Goal: Information Seeking & Learning: Check status

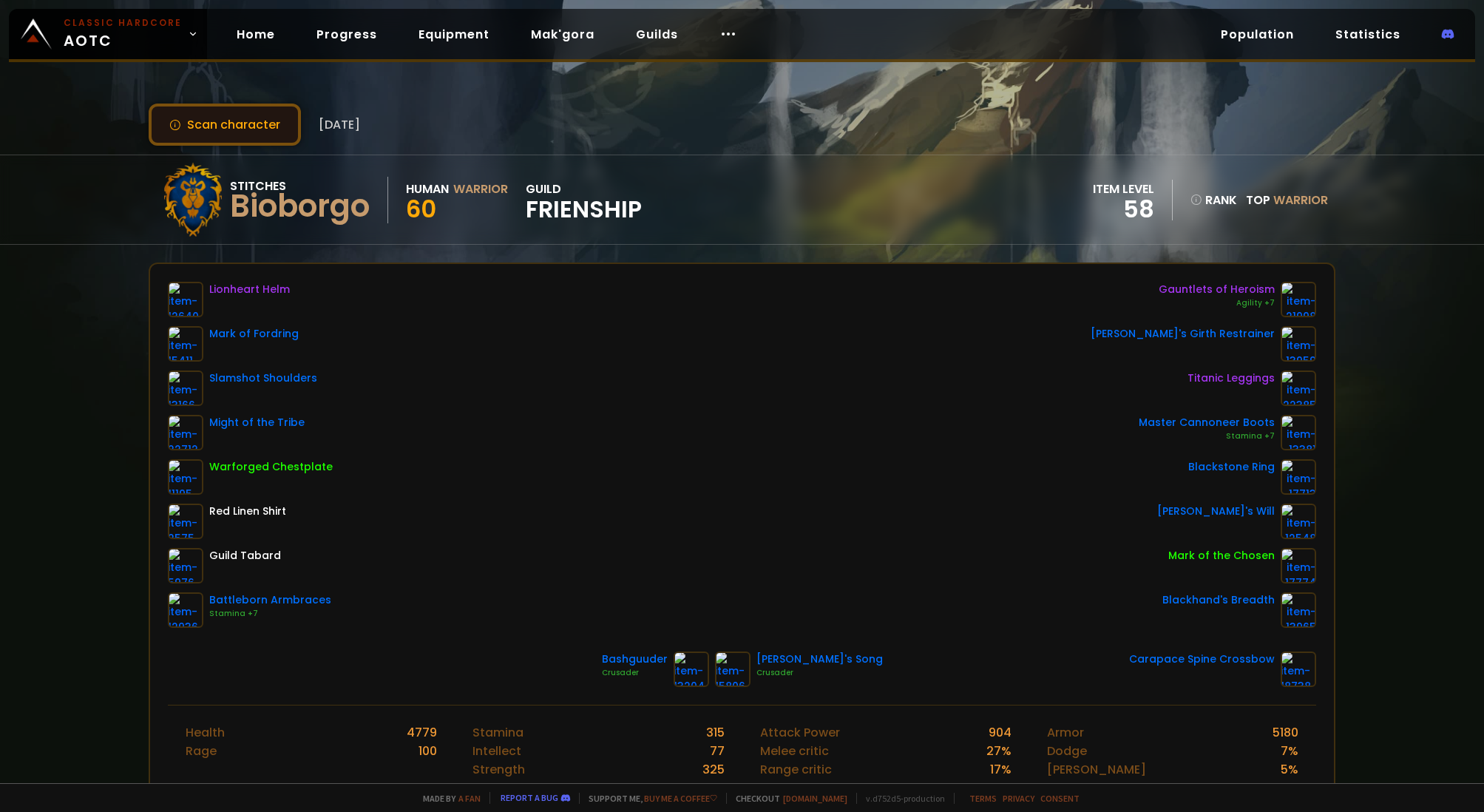
click at [265, 134] on button "Scan character" at bounding box center [225, 125] width 152 height 42
click at [571, 213] on span "Frienship" at bounding box center [584, 209] width 116 height 22
click at [276, 211] on div "Bioborgo" at bounding box center [300, 206] width 140 height 22
click at [250, 41] on link "Home" at bounding box center [255, 34] width 62 height 31
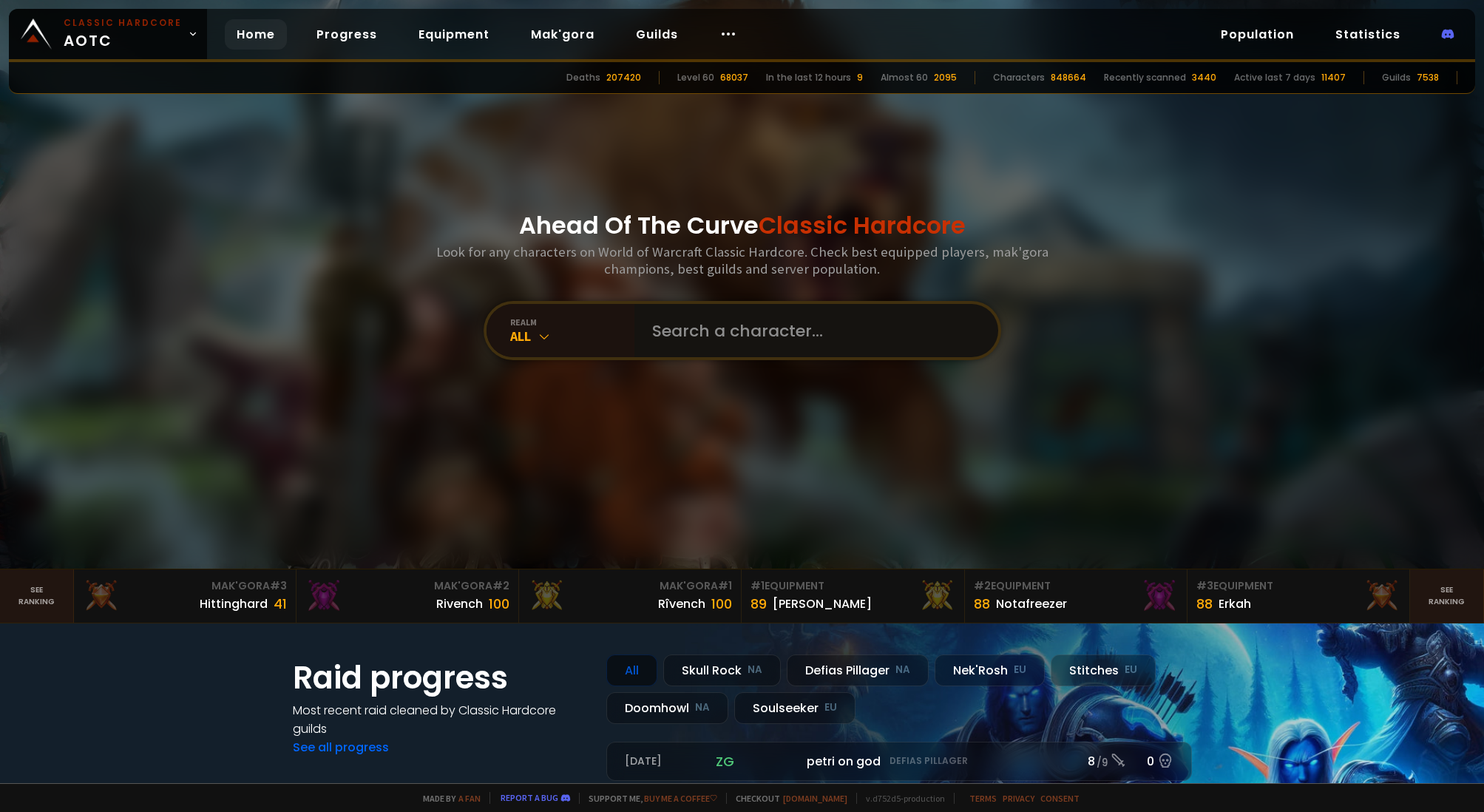
click at [763, 343] on input "text" at bounding box center [811, 331] width 337 height 53
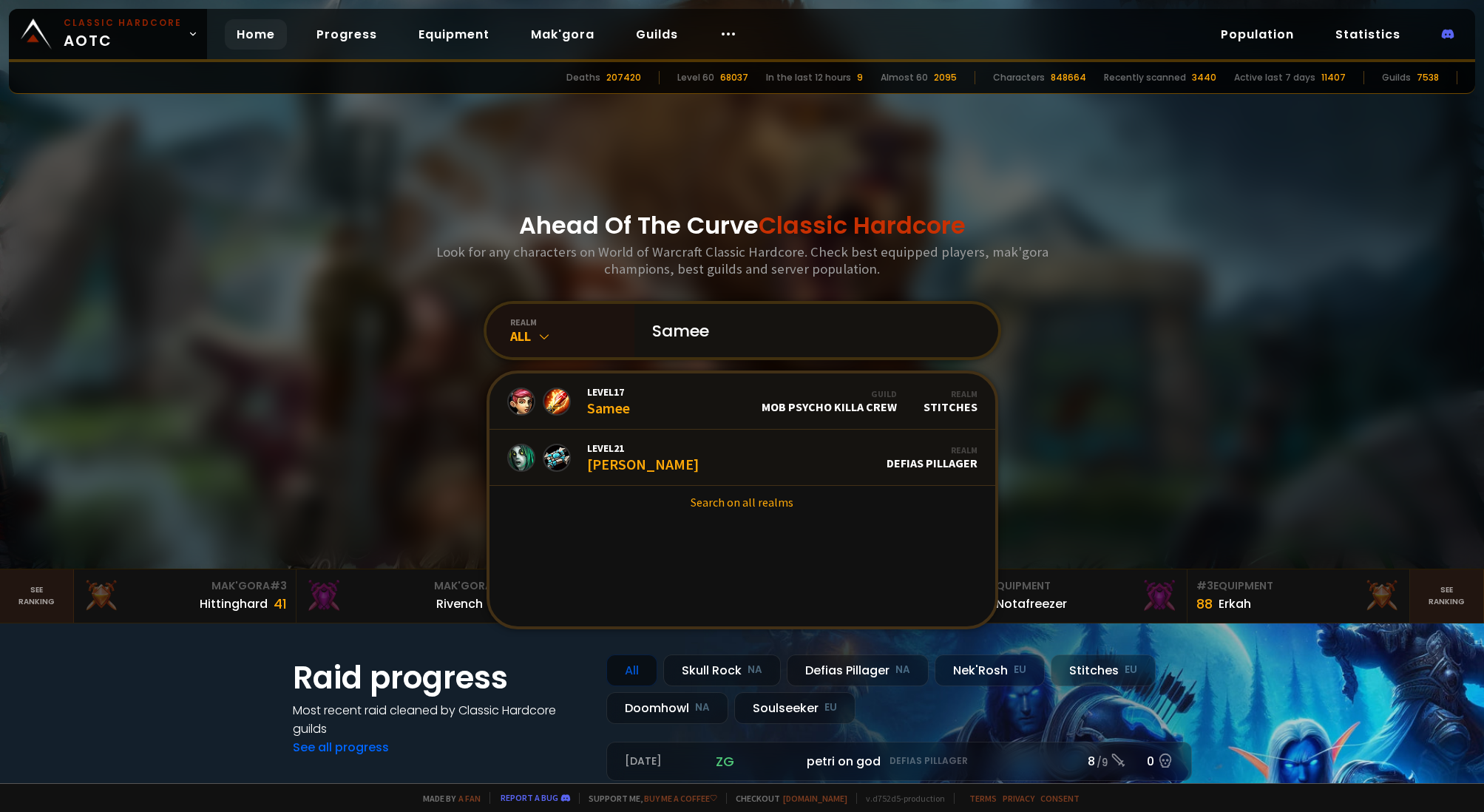
click at [670, 333] on input "Samee" at bounding box center [811, 331] width 337 height 53
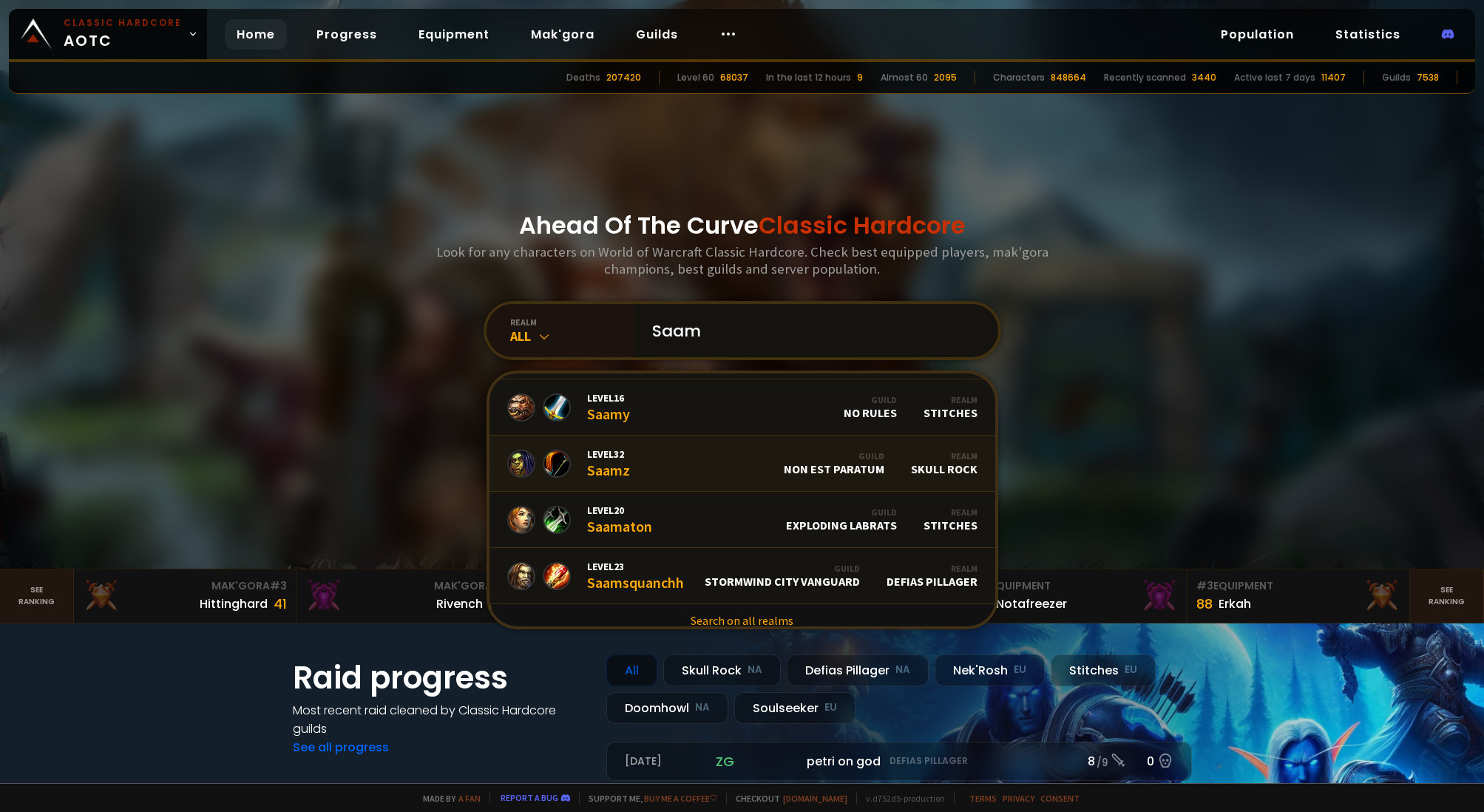
scroll to position [61, 0]
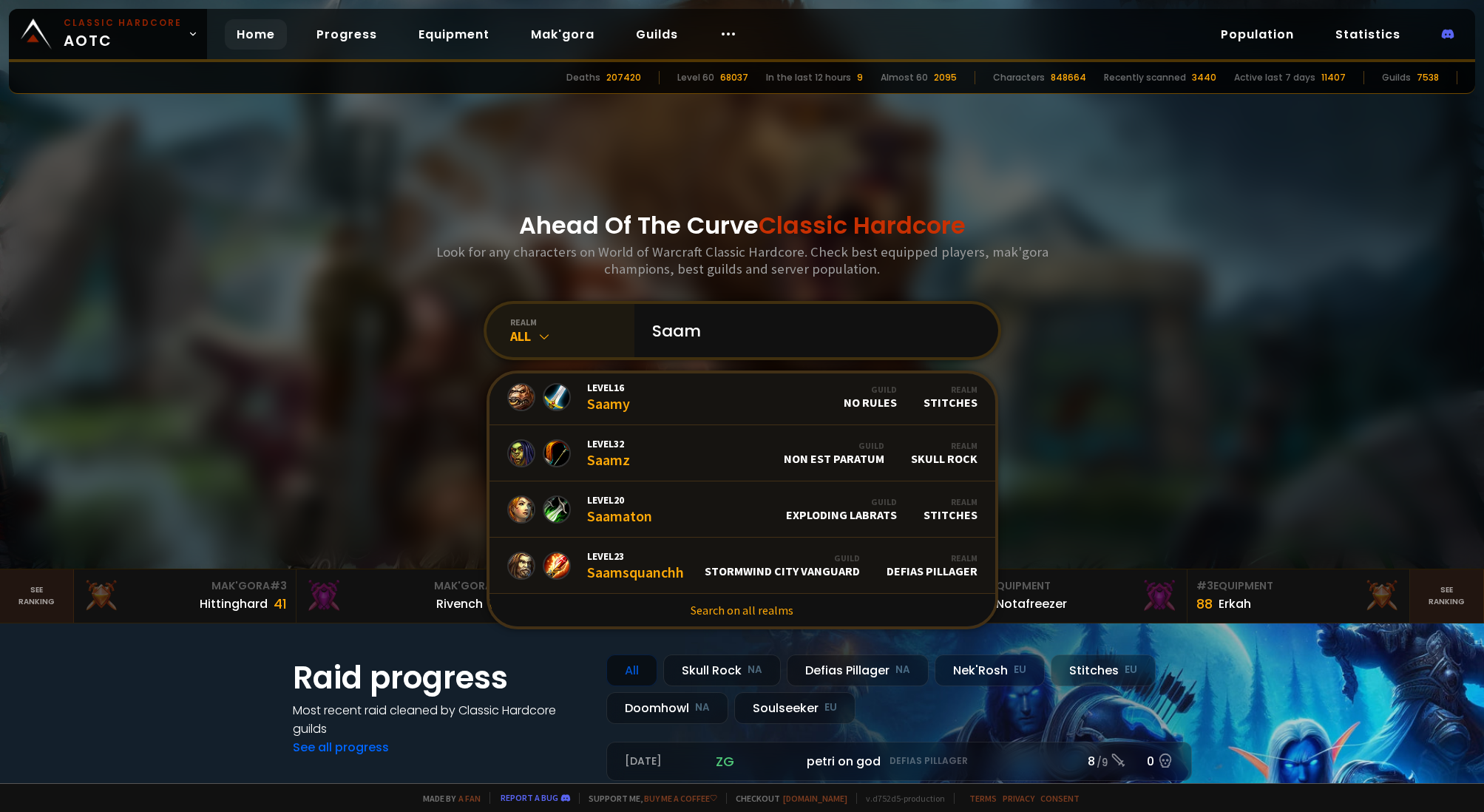
click at [526, 319] on div "realm" at bounding box center [572, 322] width 124 height 11
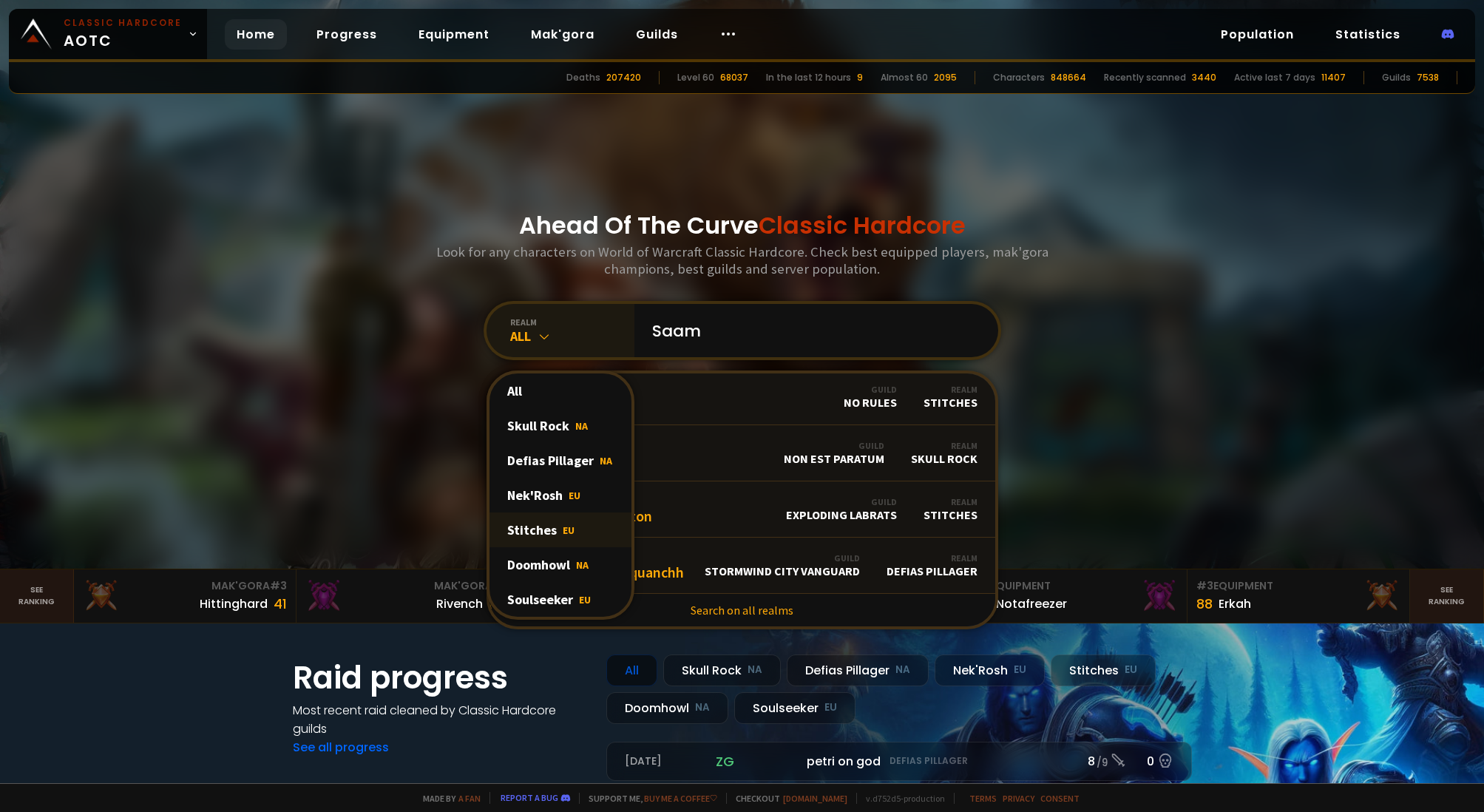
click at [563, 524] on span "EU" at bounding box center [568, 530] width 12 height 13
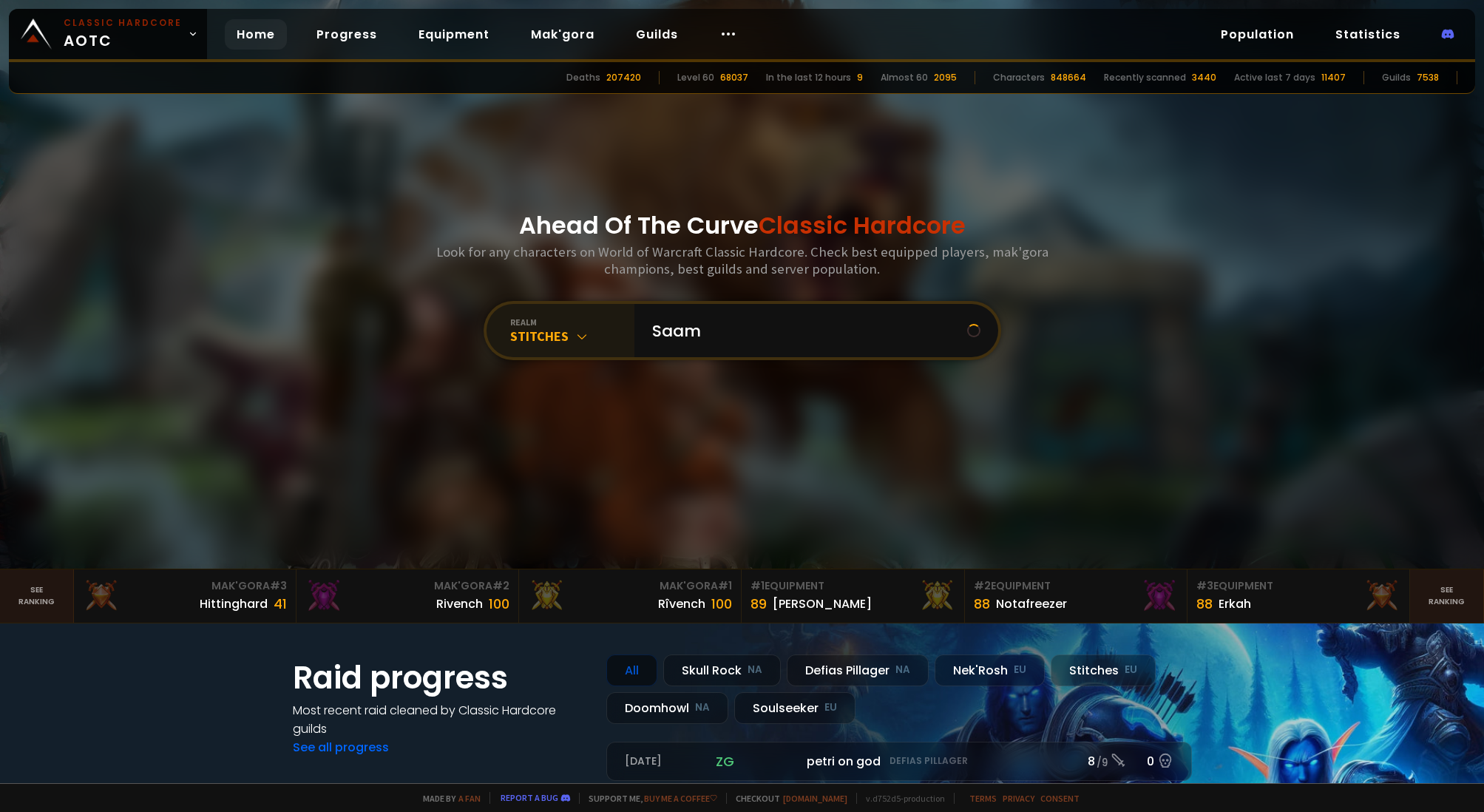
scroll to position [0, 0]
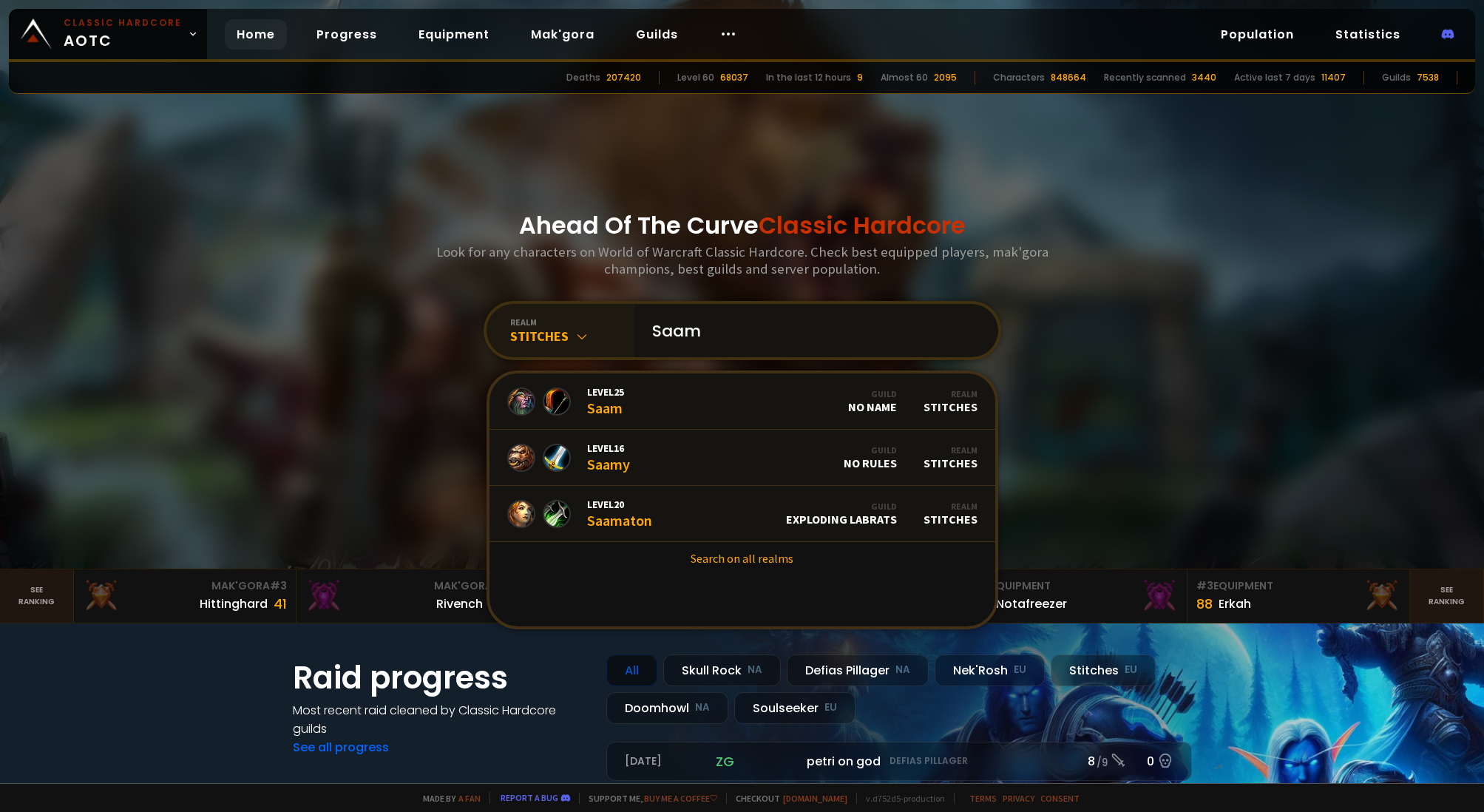
click at [662, 333] on input "Saam" at bounding box center [811, 331] width 337 height 53
paste input "à"
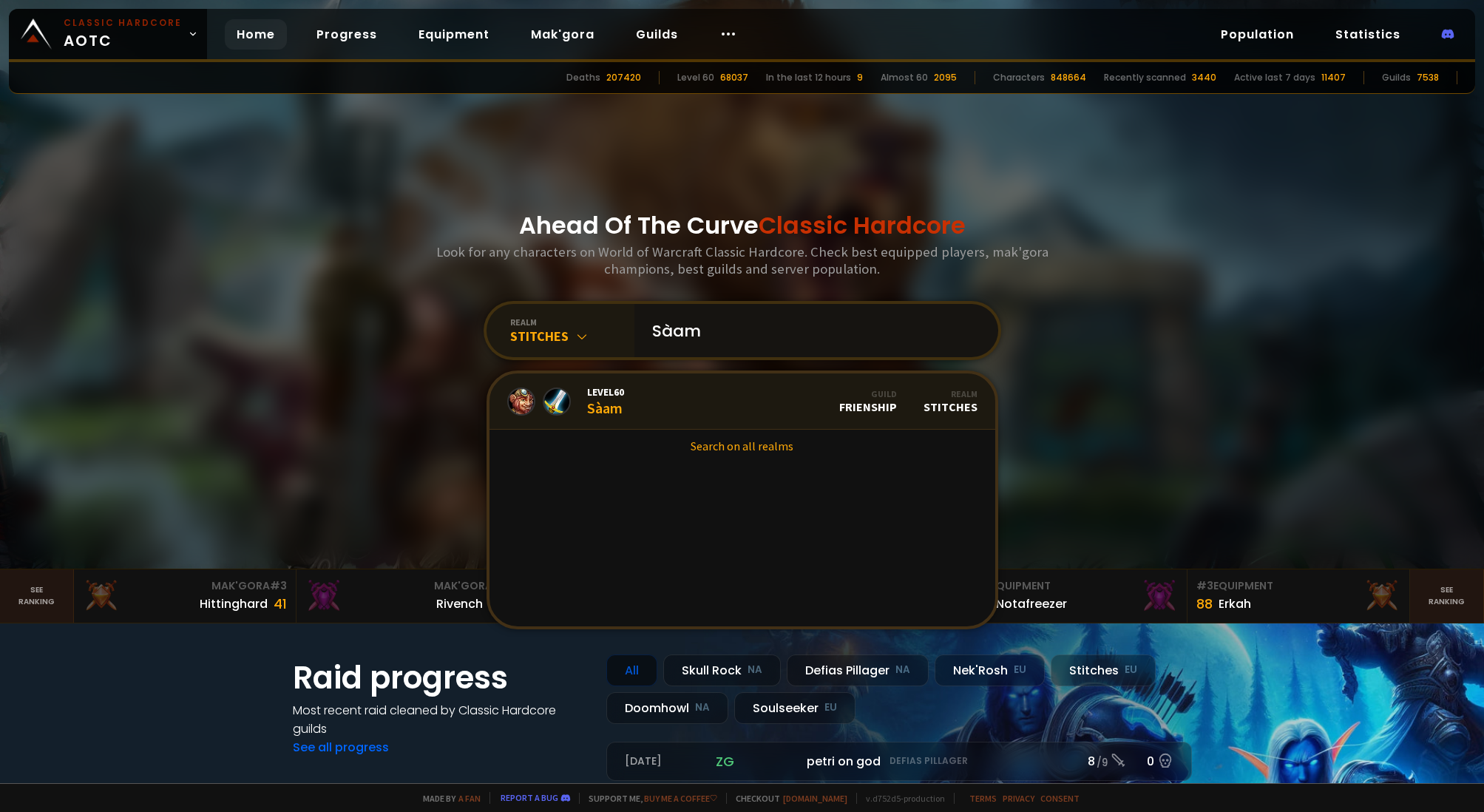
type input "Sàam"
click at [706, 424] on link "Level 60 Sàam Guild Frienship Realm Stitches" at bounding box center [742, 401] width 505 height 56
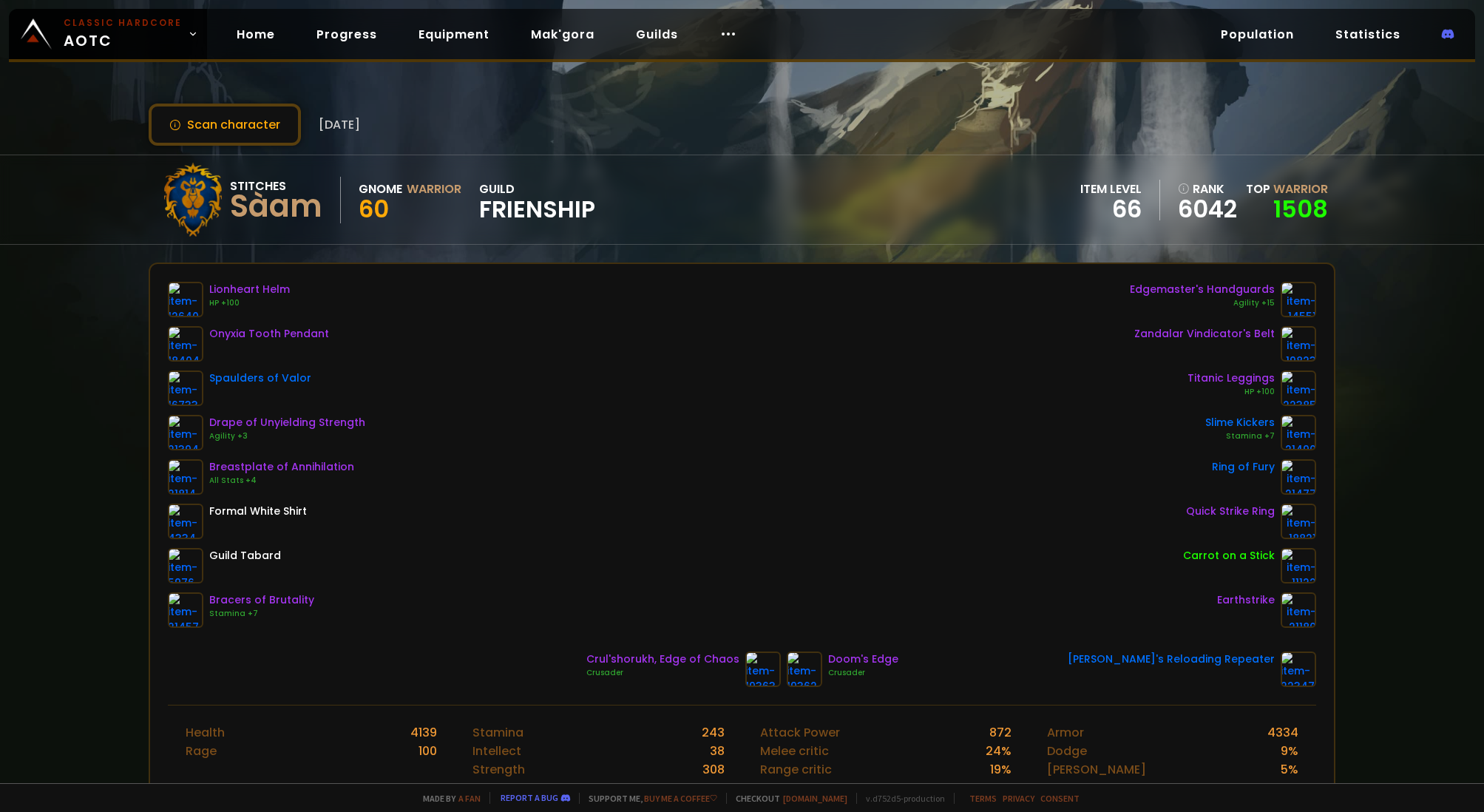
click at [632, 670] on div "Crusader" at bounding box center [663, 672] width 153 height 12
click at [237, 41] on link "Home" at bounding box center [255, 34] width 62 height 31
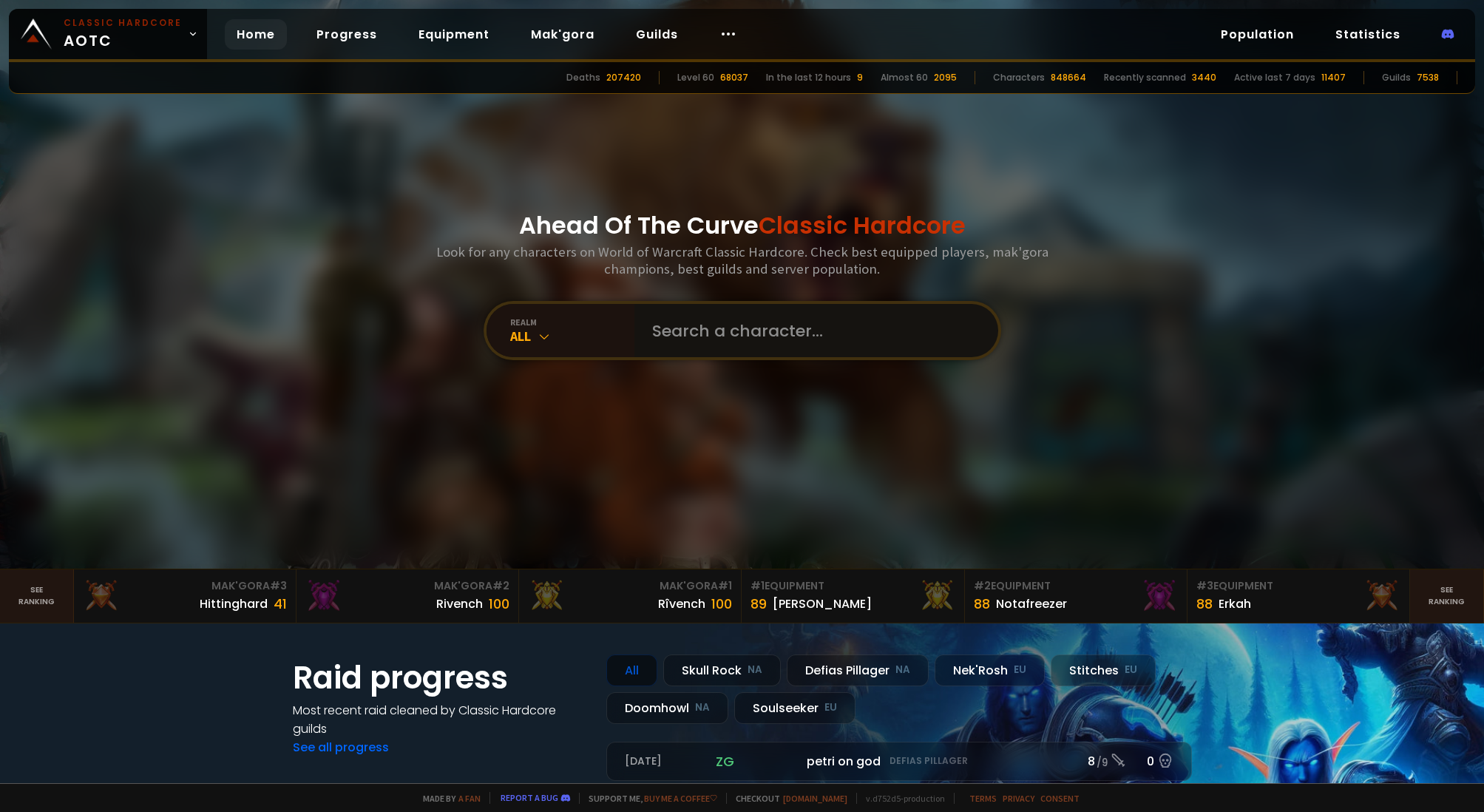
click at [674, 335] on input "text" at bounding box center [811, 331] width 337 height 53
type input "esren"
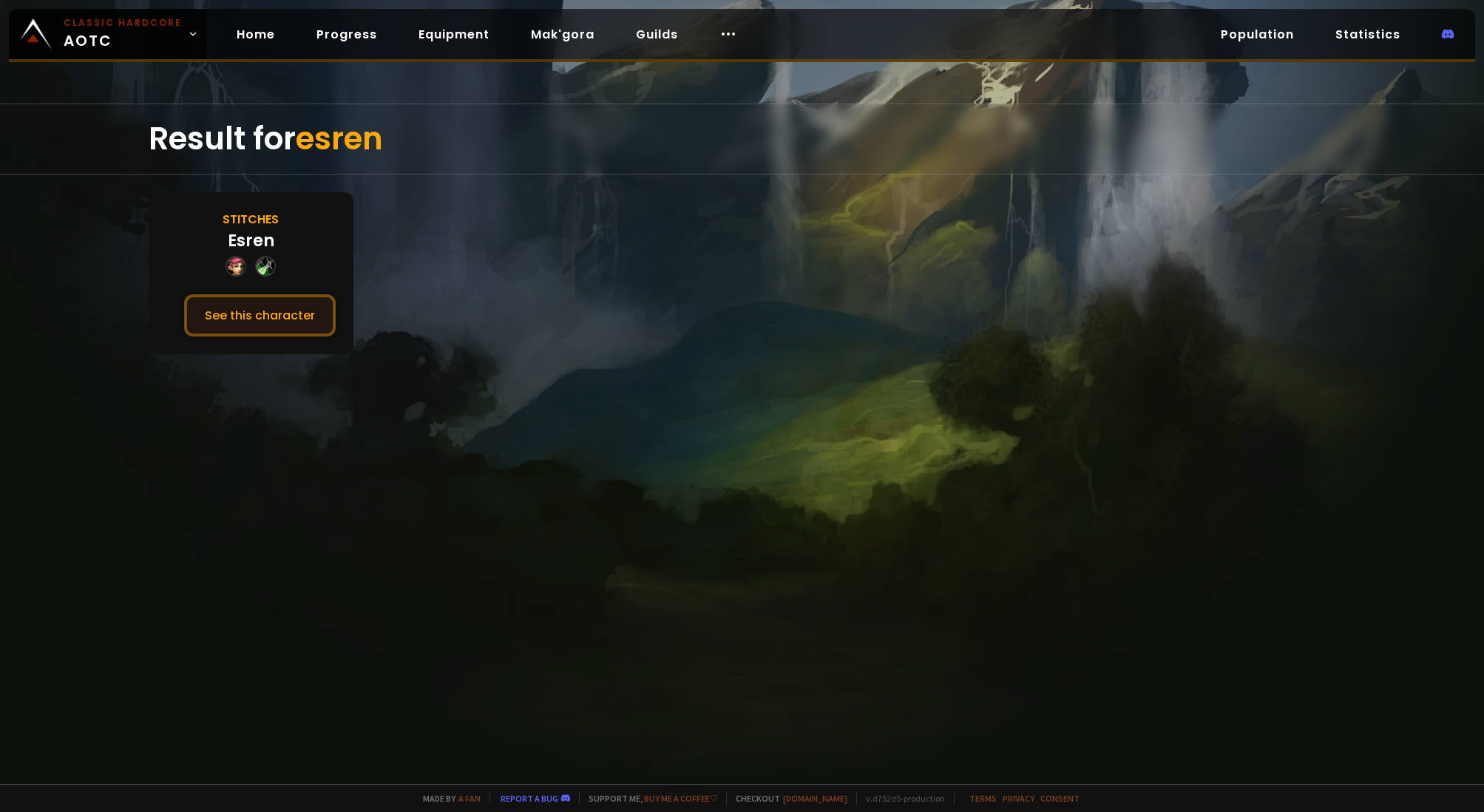
click at [277, 315] on button "See this character" at bounding box center [259, 315] width 152 height 42
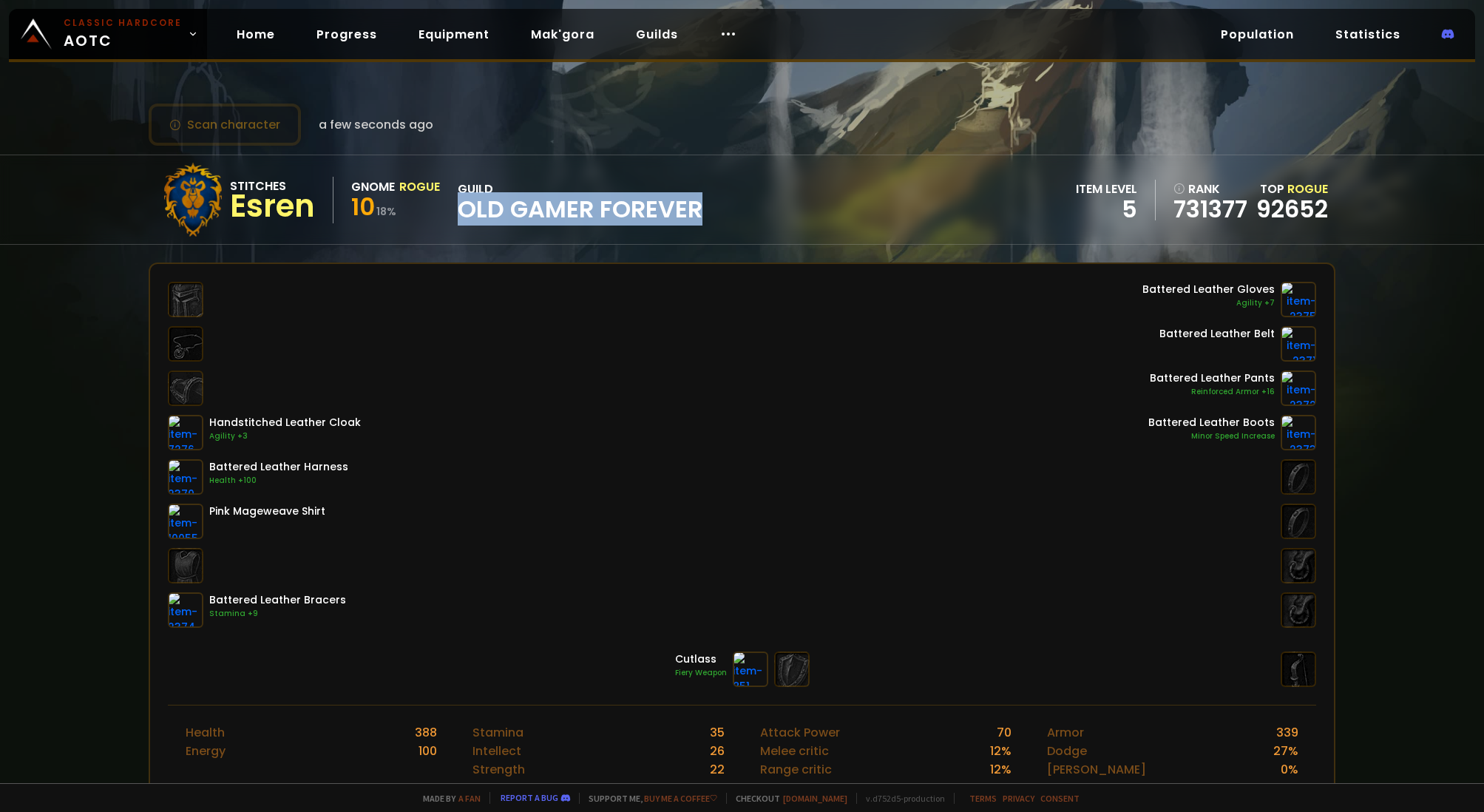
drag, startPoint x: 462, startPoint y: 211, endPoint x: 725, endPoint y: 206, distance: 263.0
click at [725, 206] on div "Stitches Esren Gnome Rogue 10 18 % guild Old Gamer Forever item level 5 rank 73…" at bounding box center [742, 200] width 1188 height 89
copy span "Old Gamer Forever"
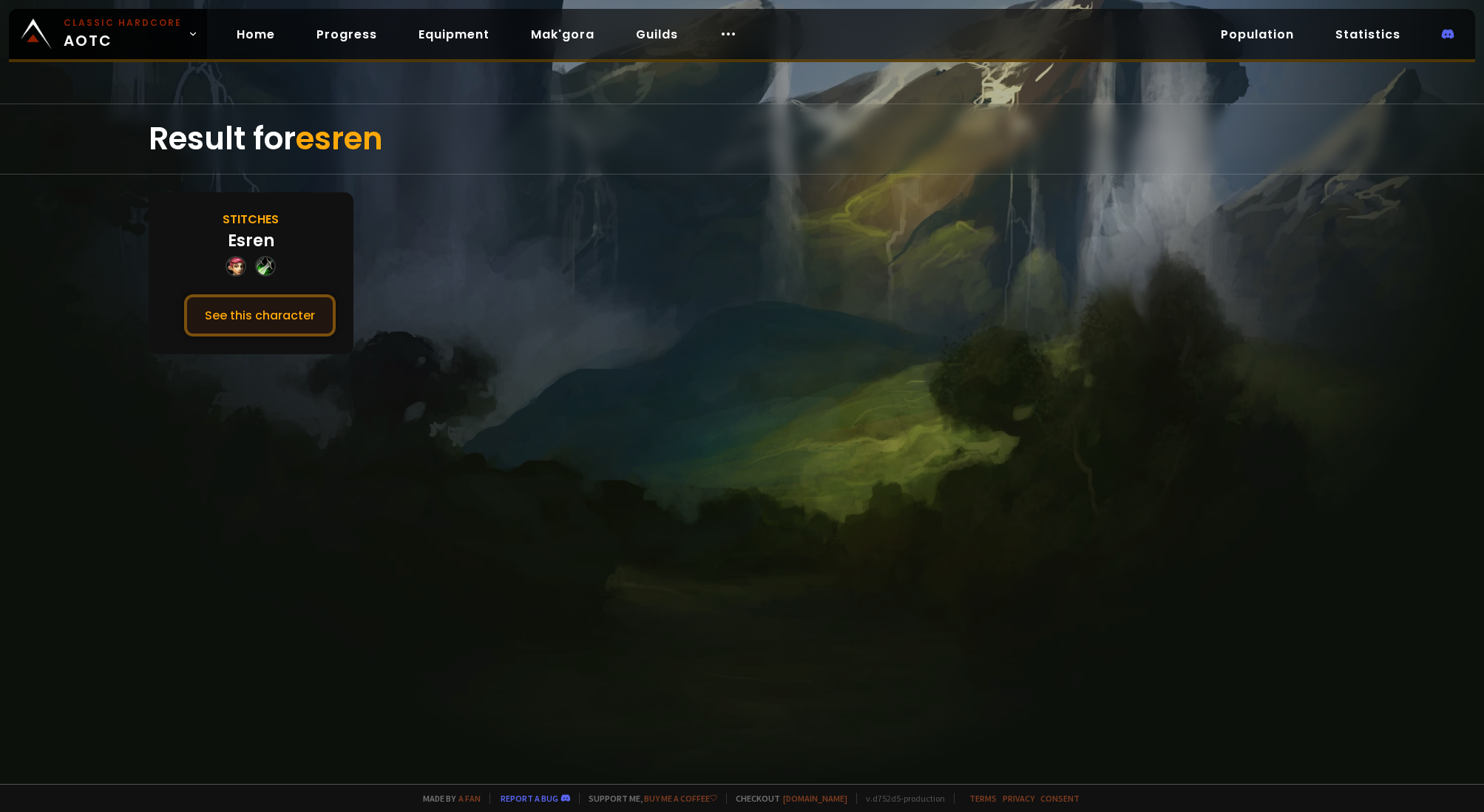
click at [262, 305] on button "See this character" at bounding box center [259, 315] width 152 height 42
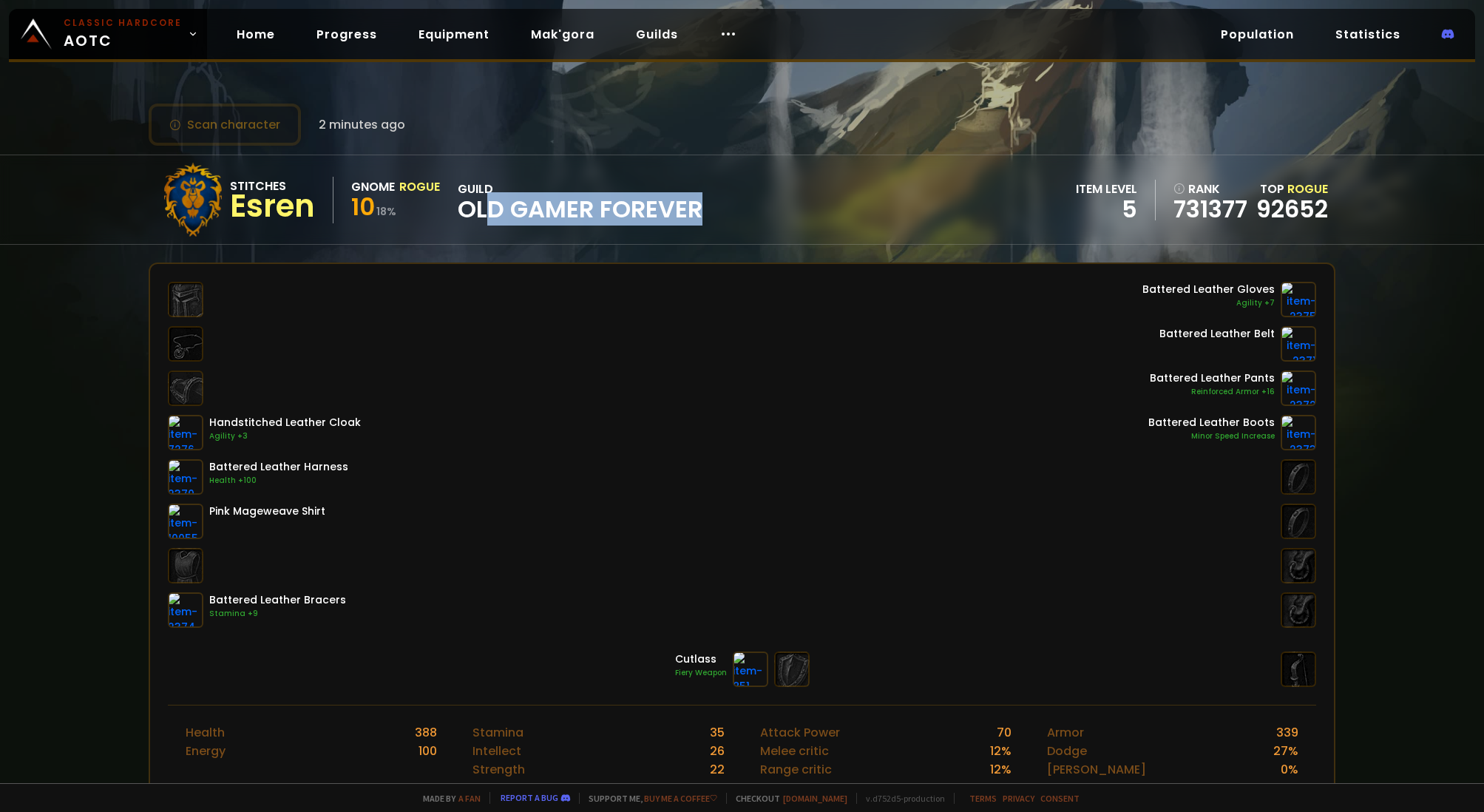
drag, startPoint x: 483, startPoint y: 198, endPoint x: 700, endPoint y: 218, distance: 217.9
click at [700, 218] on span "Old Gamer Forever" at bounding box center [579, 209] width 244 height 22
drag, startPoint x: 465, startPoint y: 212, endPoint x: 722, endPoint y: 216, distance: 257.0
click at [722, 216] on div "Stitches Esren Gnome Rogue 10 18 % guild Old Gamer Forever item level 5 rank 73…" at bounding box center [742, 200] width 1188 height 89
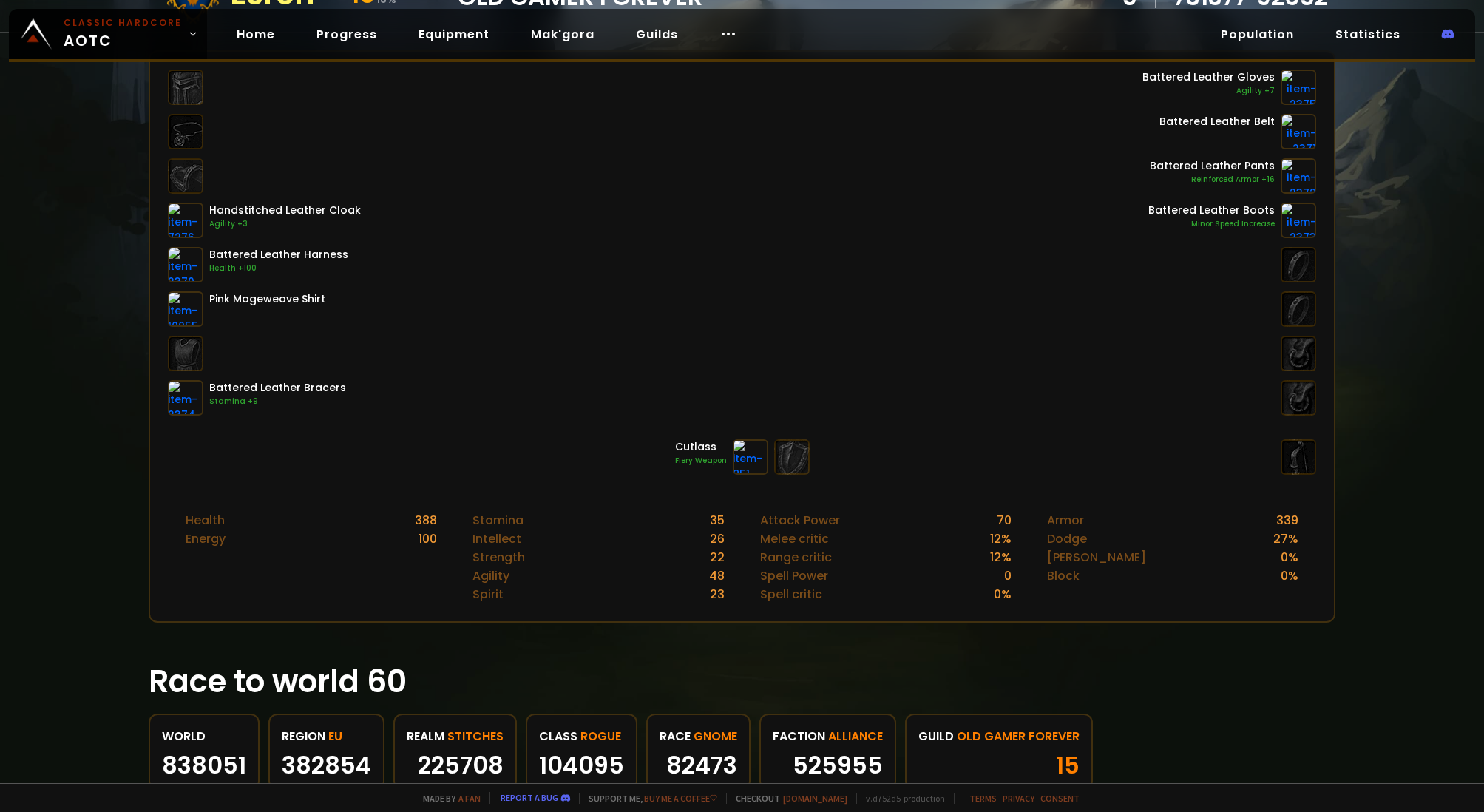
scroll to position [454, 0]
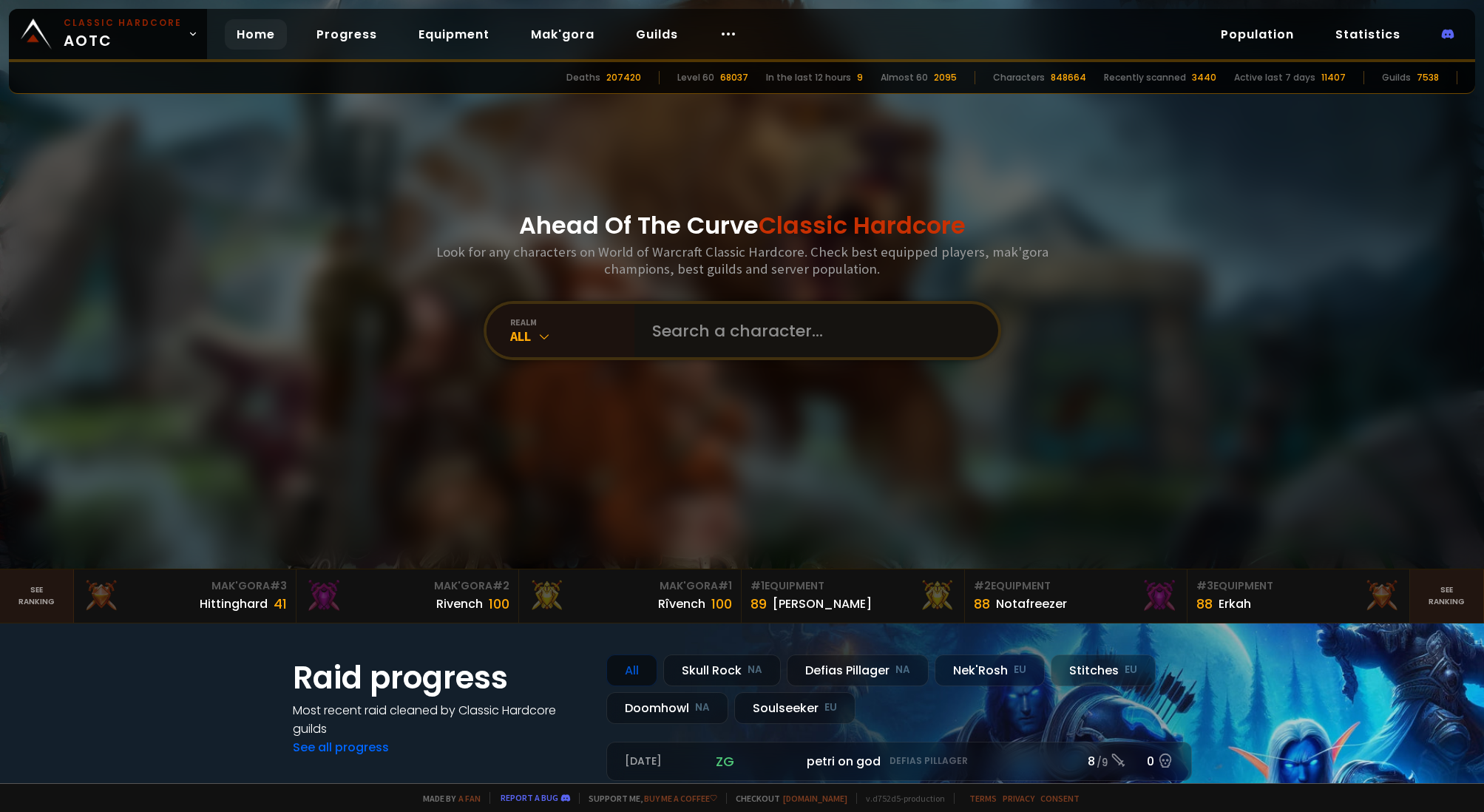
click at [748, 325] on input "text" at bounding box center [811, 331] width 337 height 53
